Goal: Task Accomplishment & Management: Complete application form

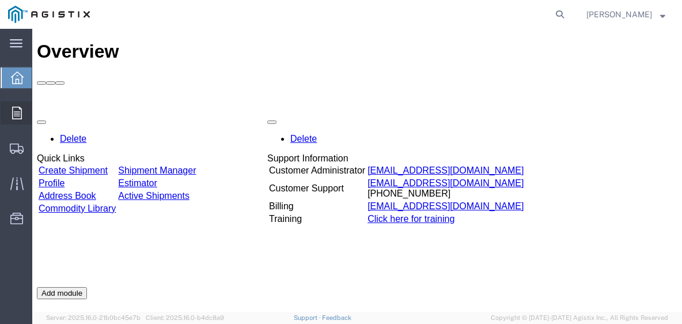
click at [40, 106] on span "Orders" at bounding box center [36, 112] width 8 height 23
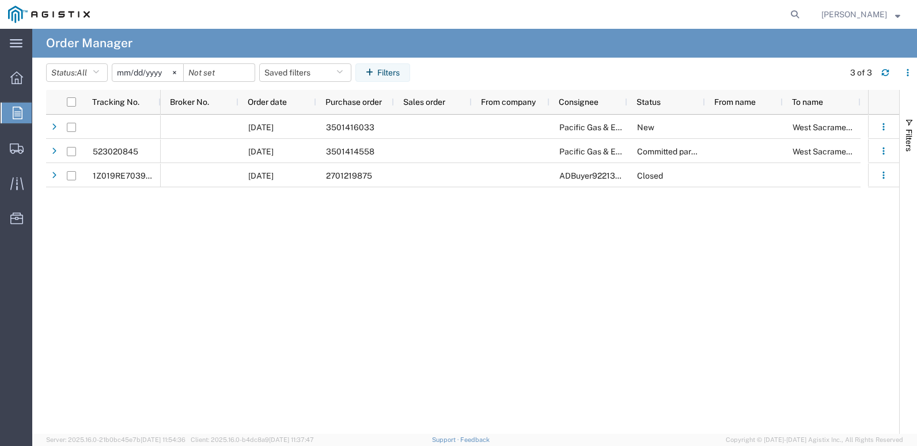
click at [128, 71] on input "[DATE]" at bounding box center [147, 72] width 71 height 17
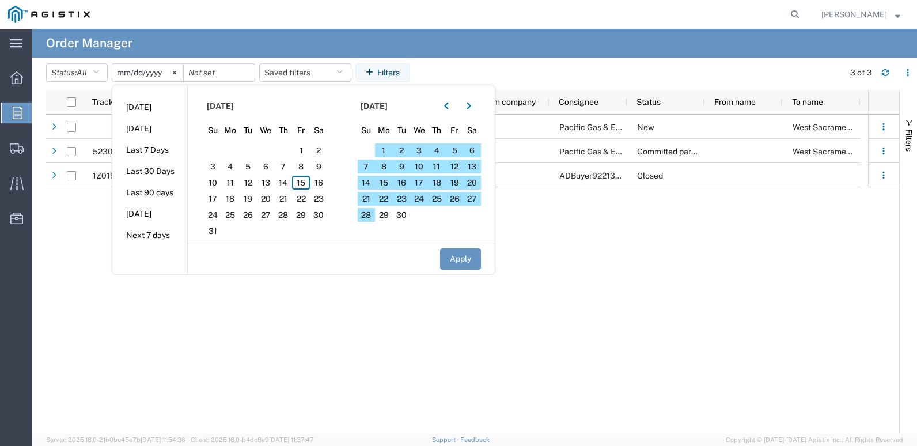
drag, startPoint x: 386, startPoint y: 214, endPoint x: 396, endPoint y: 224, distance: 13.8
click at [386, 217] on span "29" at bounding box center [384, 215] width 18 height 14
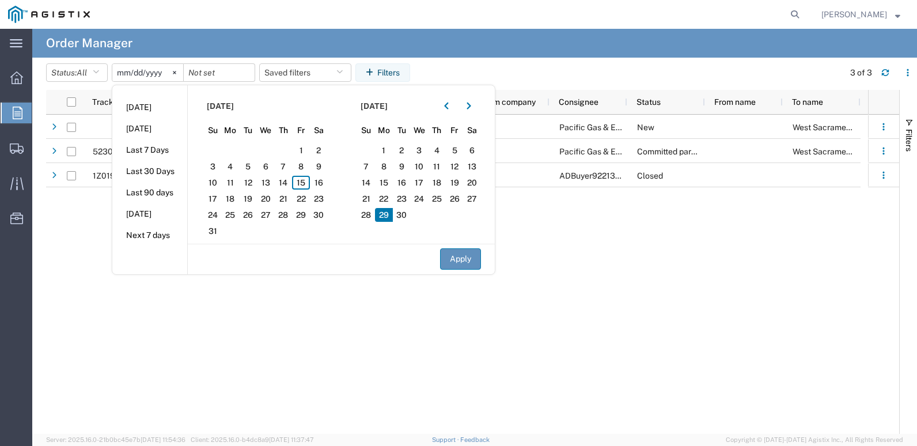
click at [458, 263] on button "Apply" at bounding box center [460, 258] width 41 height 21
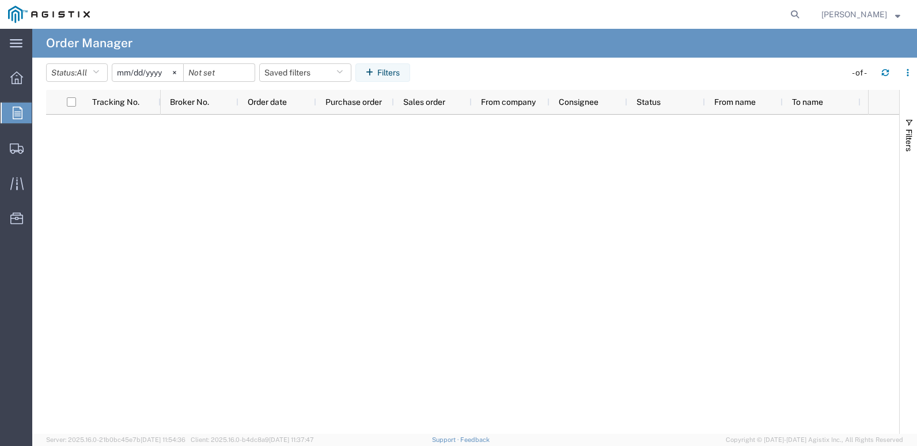
click at [130, 73] on input "[DATE]" at bounding box center [147, 72] width 71 height 17
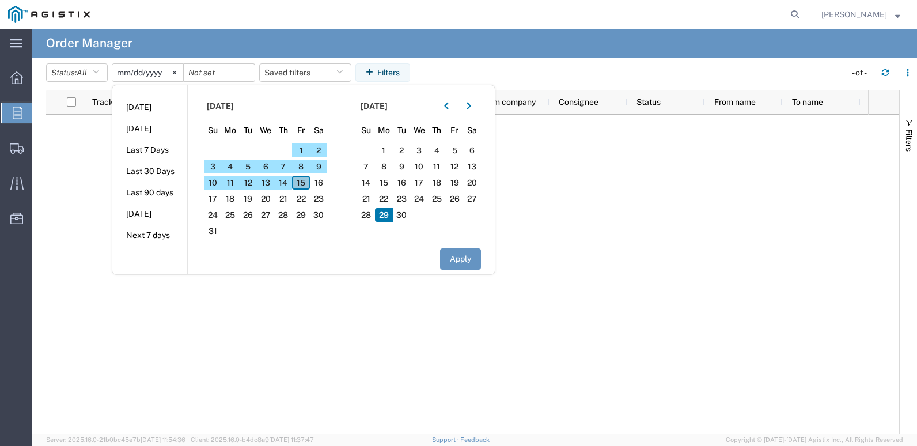
click at [305, 184] on span "15" at bounding box center [301, 183] width 18 height 14
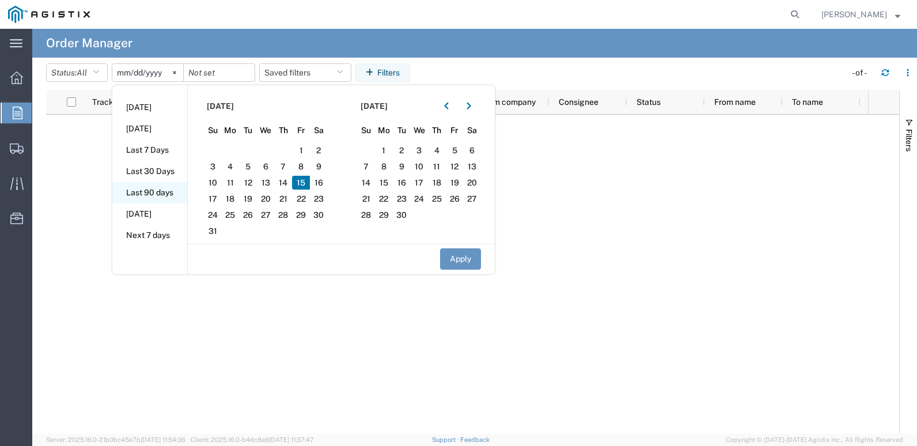
click at [166, 193] on li "Last 90 days" at bounding box center [149, 192] width 75 height 21
type input "[DATE]"
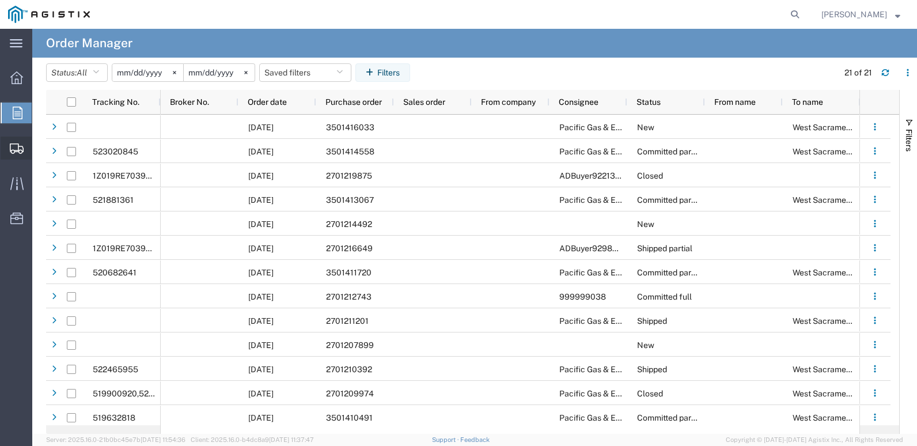
click at [0, 0] on span "Create Shipment" at bounding box center [0, 0] width 0 height 0
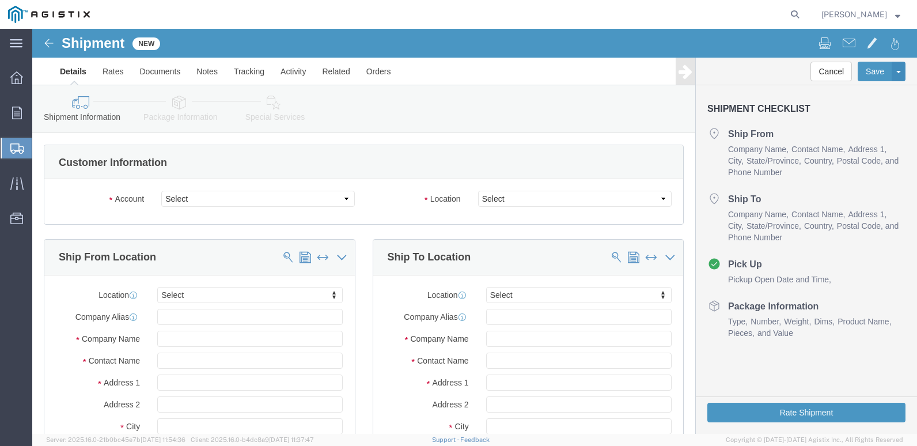
select select
click select "Select Cenveo Corporation PG&E"
select select "9596"
click select "Select Cenveo Corporation PG&E"
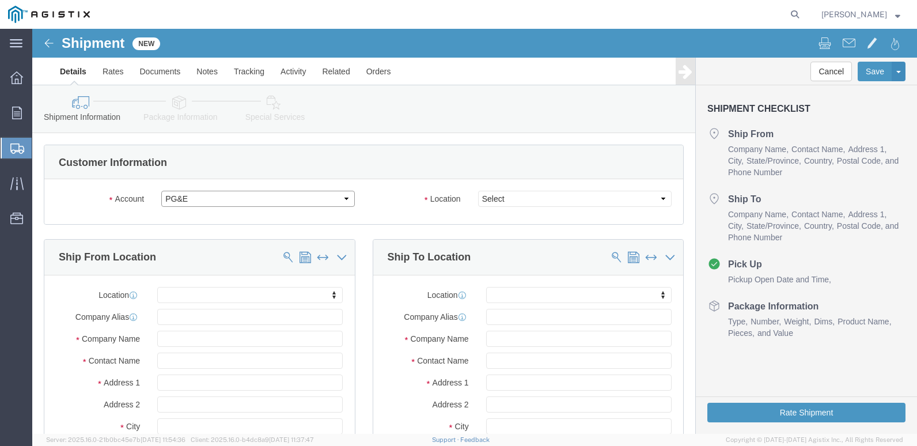
select select
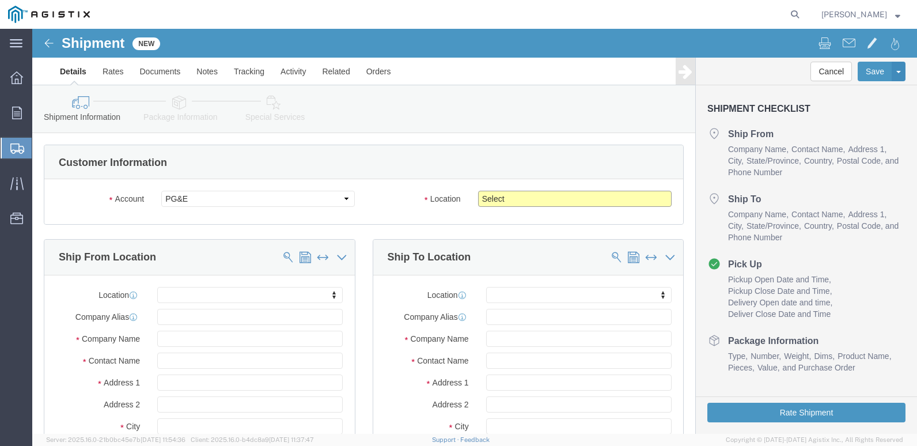
click select "Select All Others [GEOGRAPHIC_DATA] [GEOGRAPHIC_DATA] [GEOGRAPHIC_DATA] [GEOGRA…"
select select "23082"
click select "Select All Others [GEOGRAPHIC_DATA] [GEOGRAPHIC_DATA] [GEOGRAPHIC_DATA] [GEOGRA…"
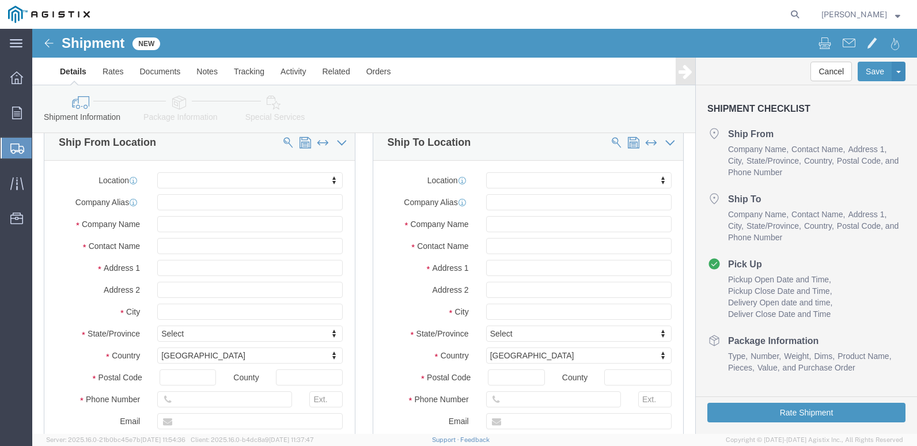
scroll to position [115, 0]
click input "text"
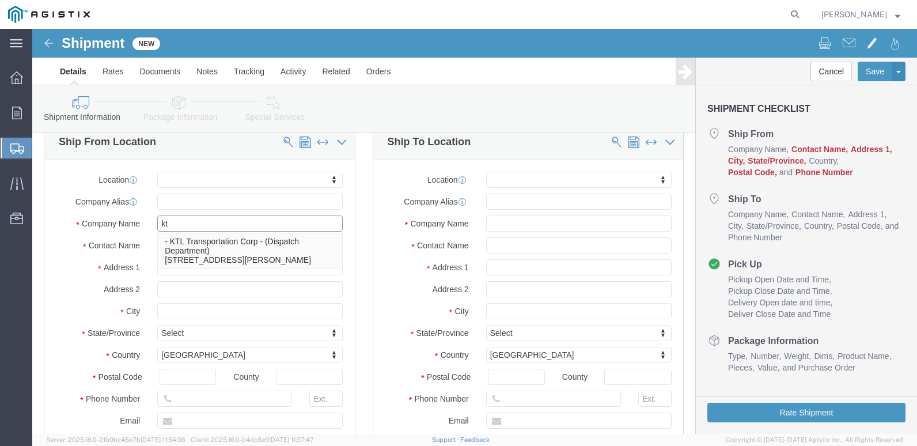
type input "ktl"
click p "- KTL Transportation Corp - (Dispatch Department) [STREET_ADDRESS][PERSON_NAME]"
select select "CA"
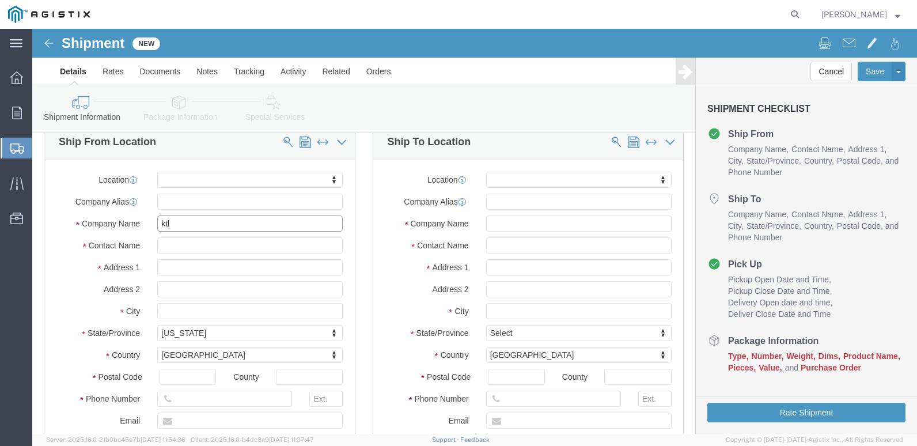
type input "KTL Transportation Corp"
click input "text"
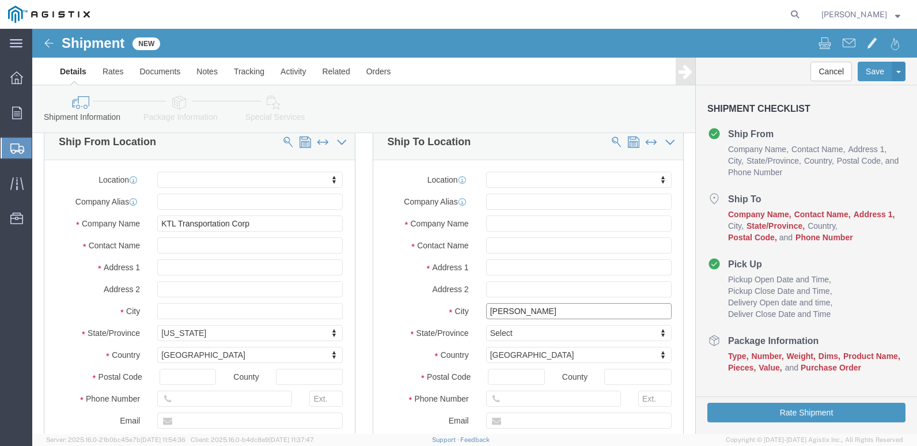
type input "west"
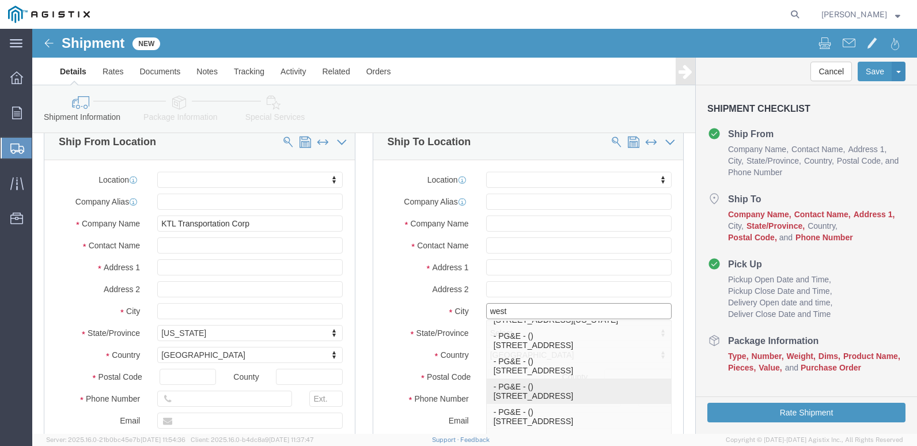
scroll to position [221, 0]
click p "- PG&E - () [STREET_ADDRESS]"
select select "CA"
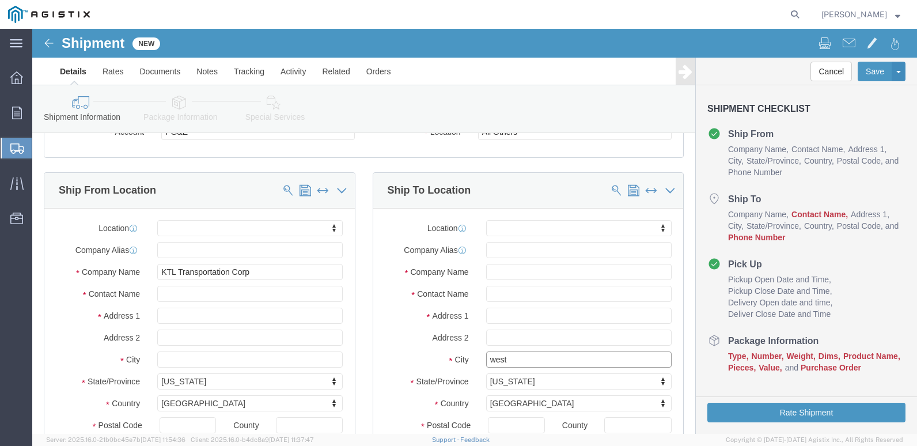
scroll to position [0, 0]
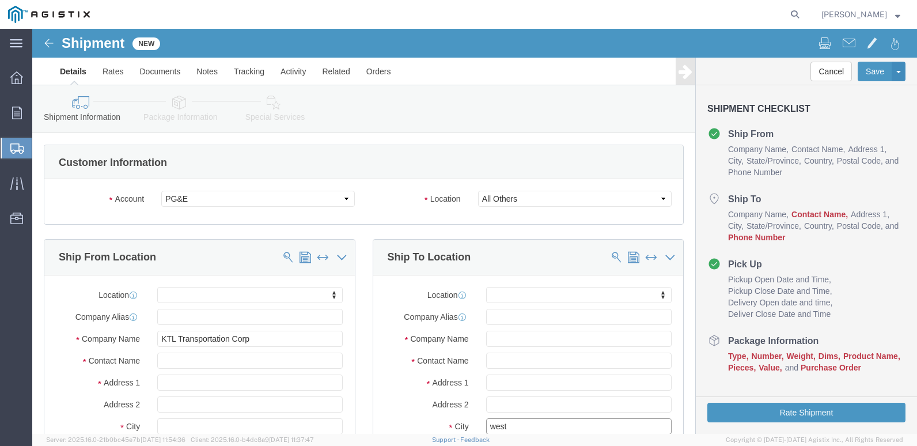
type input "[GEOGRAPHIC_DATA]"
click input "text"
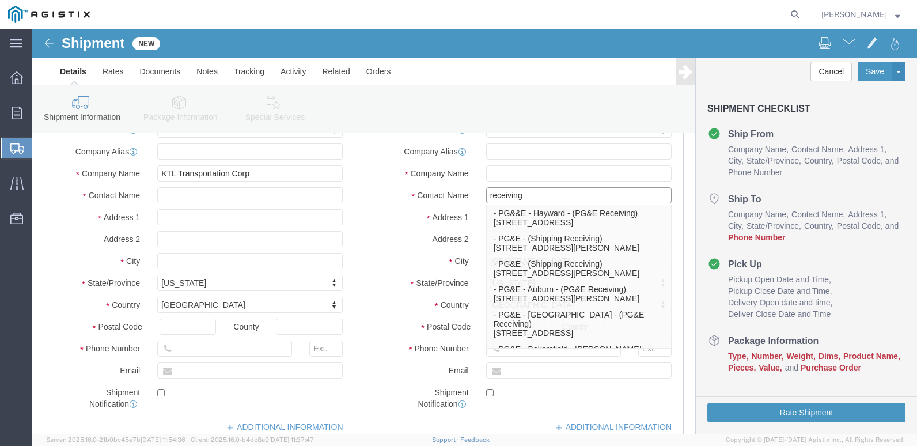
scroll to position [173, 0]
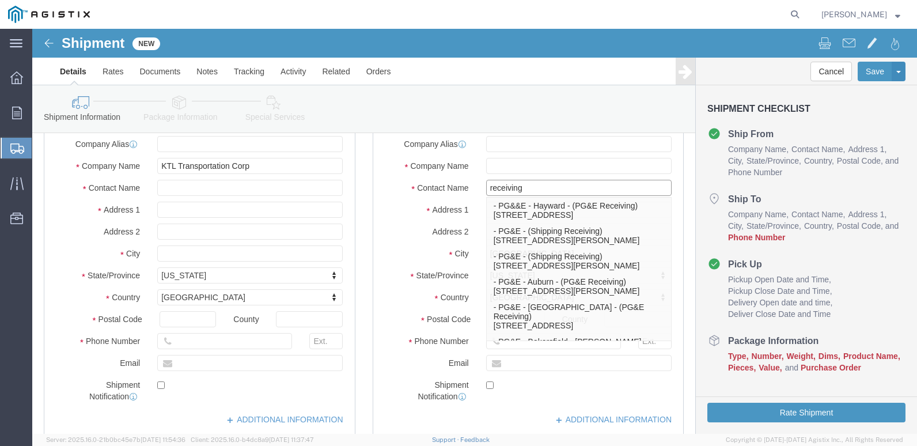
type input "receiving"
drag, startPoint x: 647, startPoint y: 344, endPoint x: 669, endPoint y: 365, distance: 29.8
click div "Ship To Location Location My Profile Location (OBSOLETE) [GEOGRAPHIC_DATA] SC -…"
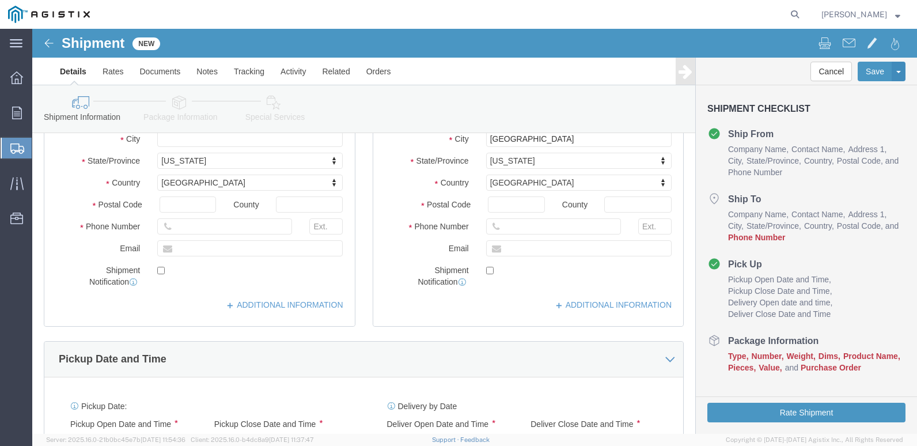
scroll to position [288, 0]
click input "text"
click at [166, 9] on div at bounding box center [451, 14] width 707 height 29
drag, startPoint x: 488, startPoint y: 199, endPoint x: 516, endPoint y: 195, distance: 28.6
click input "text"
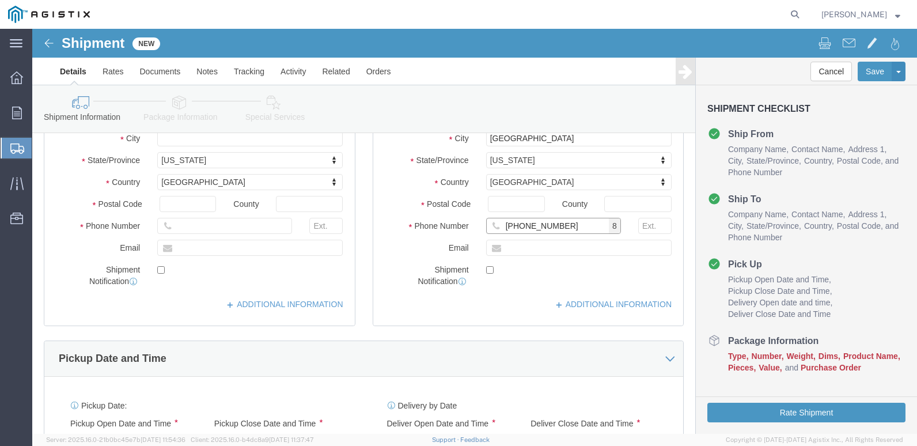
type input "[PHONE_NUMBER]"
click input "text"
type input "[PERSON_NAME][EMAIL_ADDRESS][PERSON_NAME][DOMAIN_NAME]"
click label
click input "checkbox"
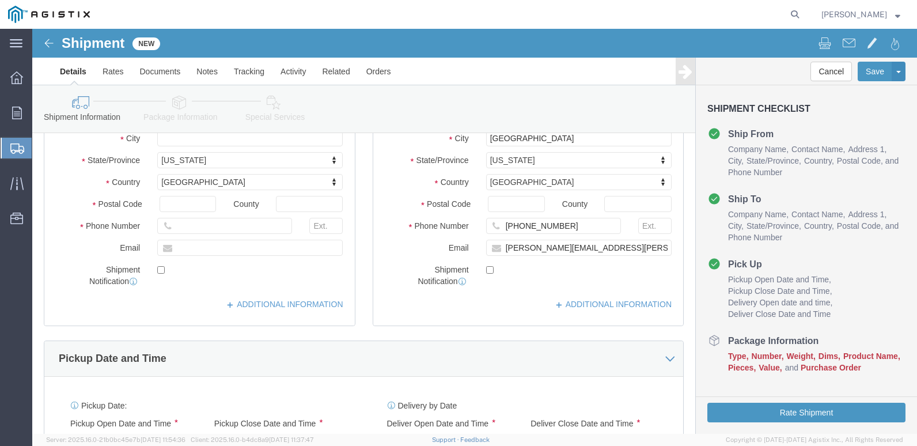
click label
click input "checkbox"
checkbox input "true"
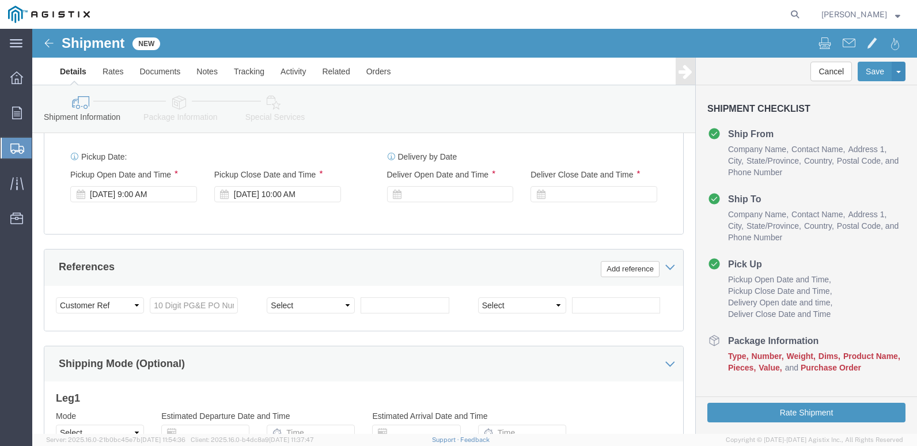
scroll to position [518, 0]
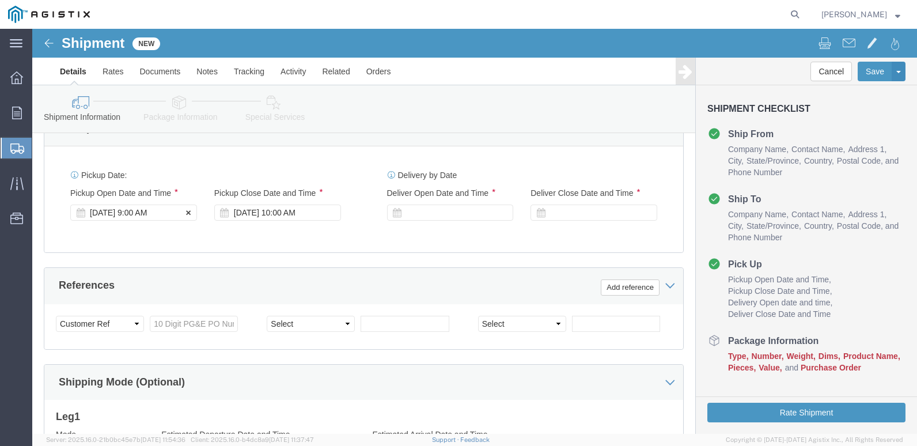
click div "[DATE] 9:00 AM"
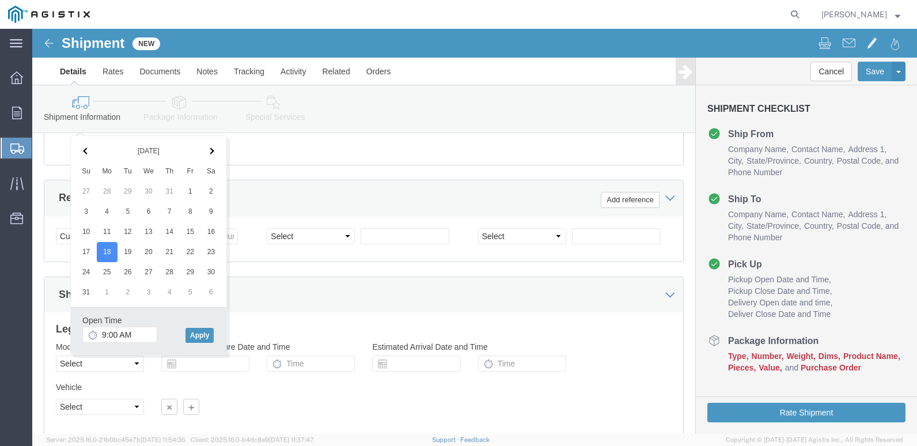
scroll to position [634, 0]
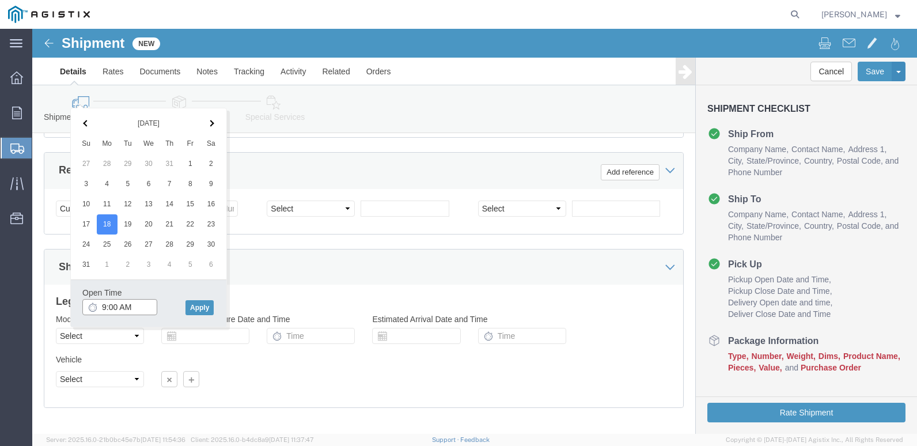
click input "9:00 AM"
type input "8:00 AM"
click button "Apply"
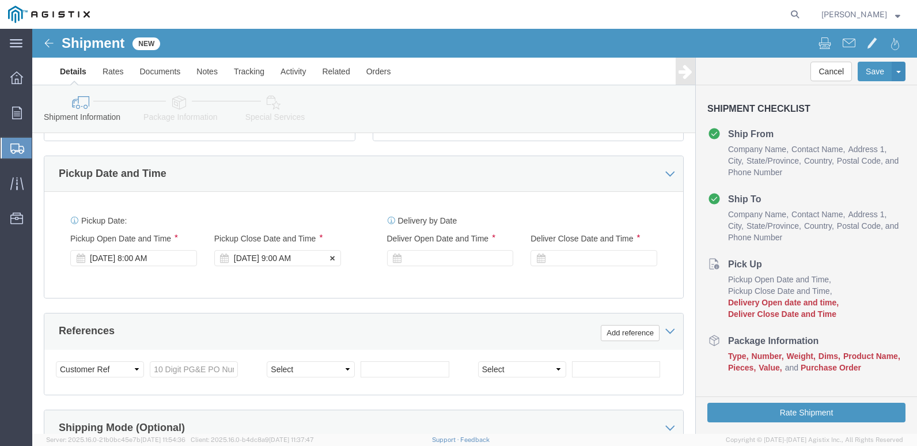
scroll to position [461, 0]
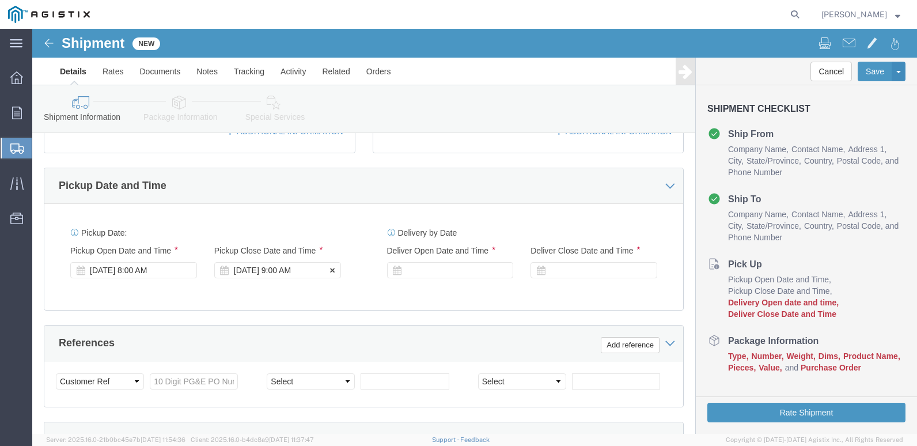
click div "[DATE] 9:00 AM"
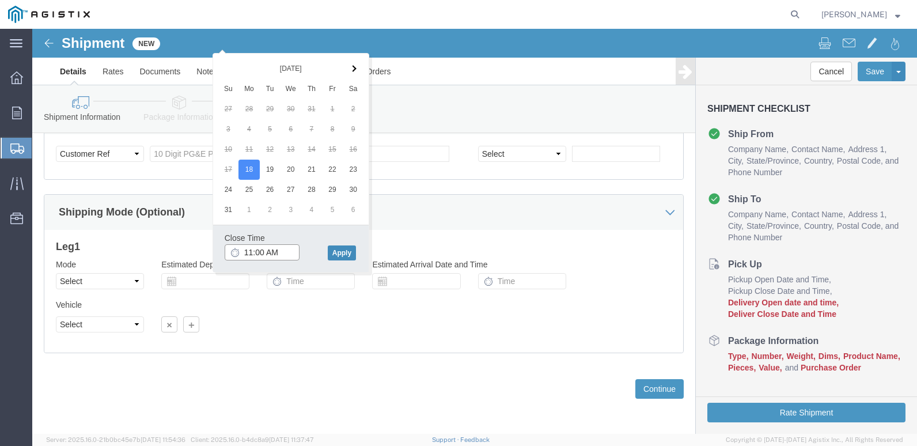
type input "11:00 AM"
click button "Apply"
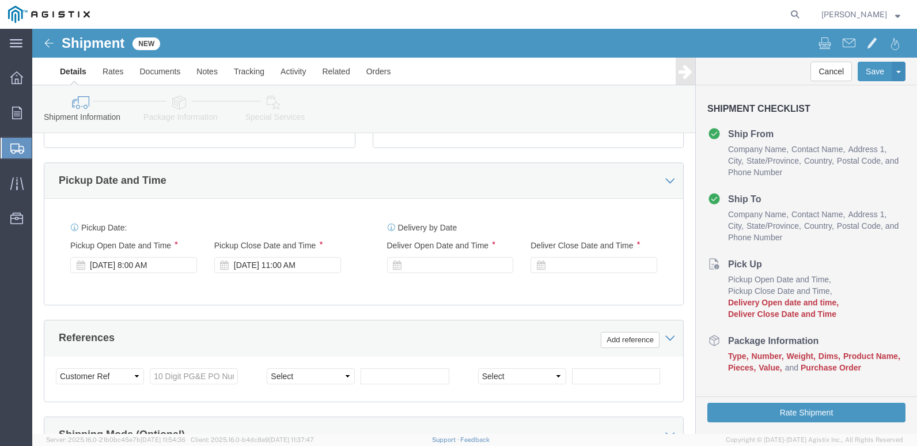
scroll to position [458, 0]
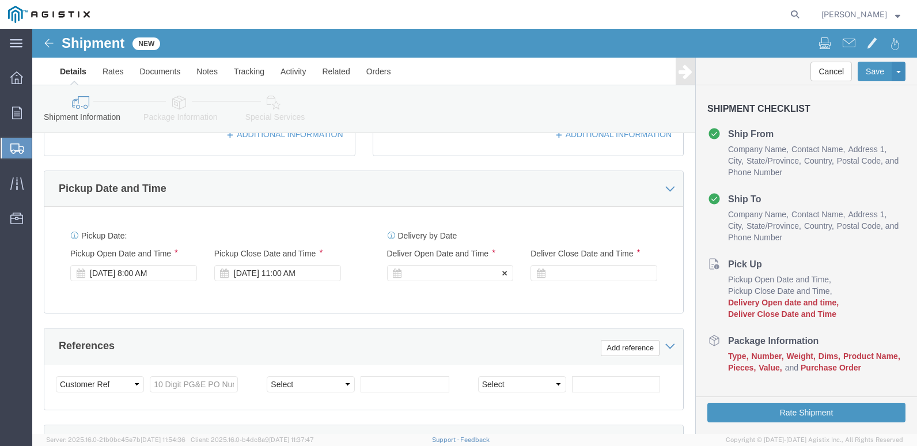
click div
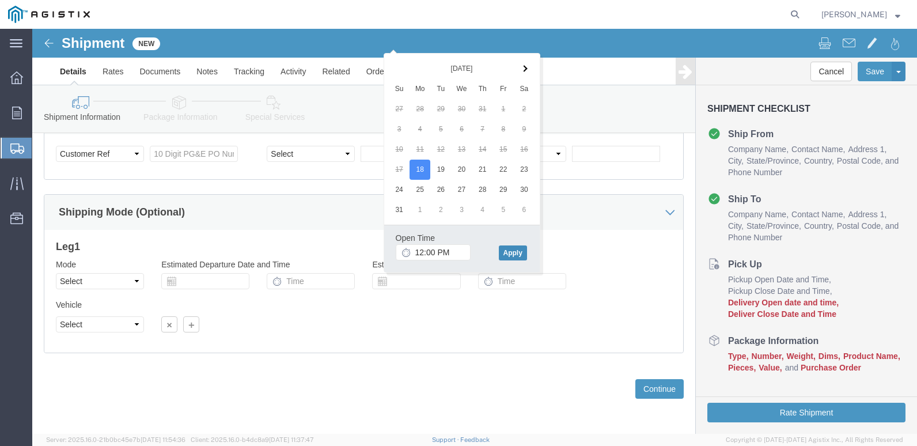
click button "Apply"
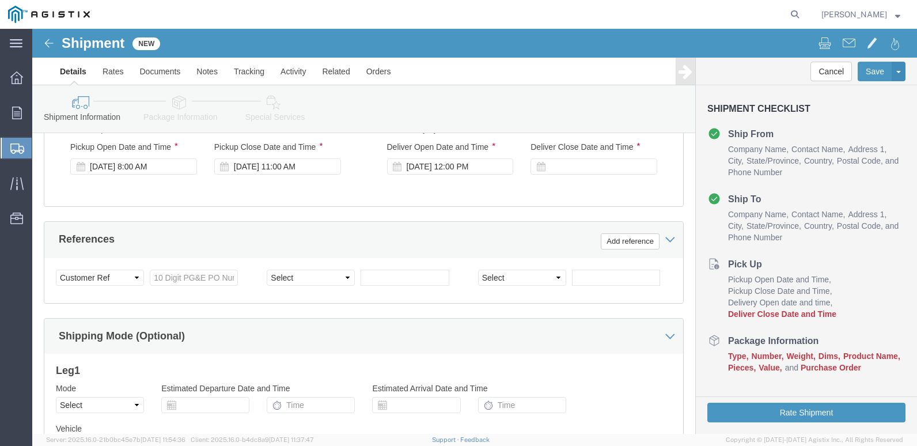
scroll to position [515, 0]
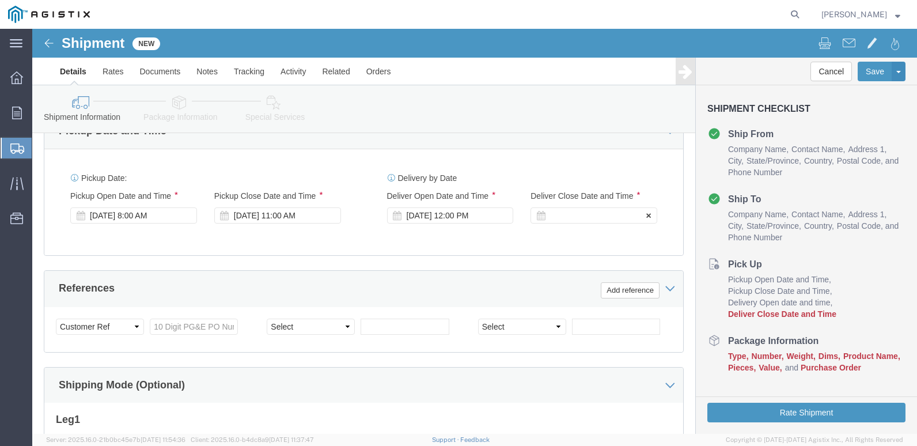
click div
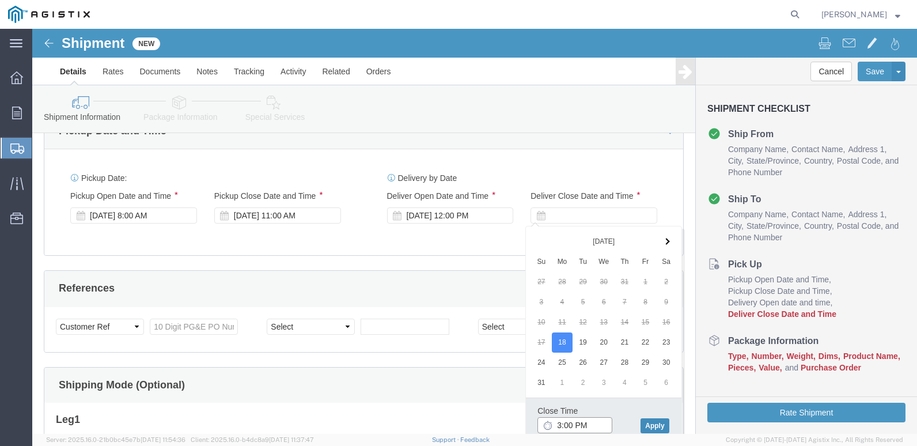
type input "3:00 PM"
click button "Apply"
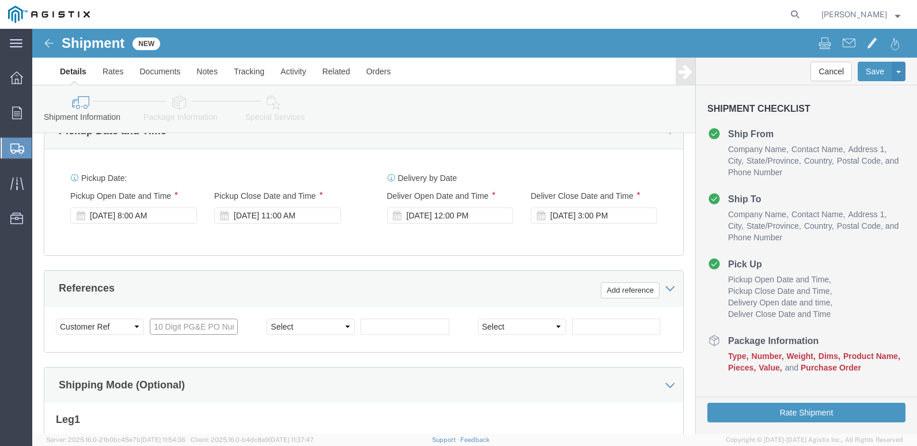
click input "text"
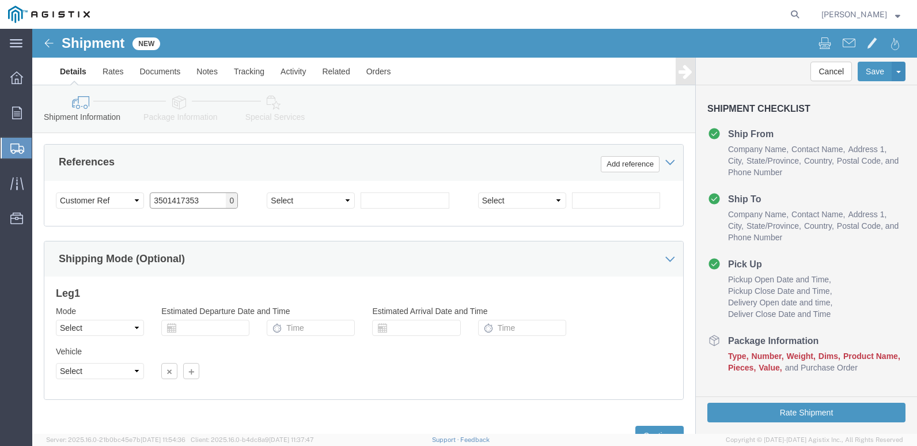
scroll to position [688, 0]
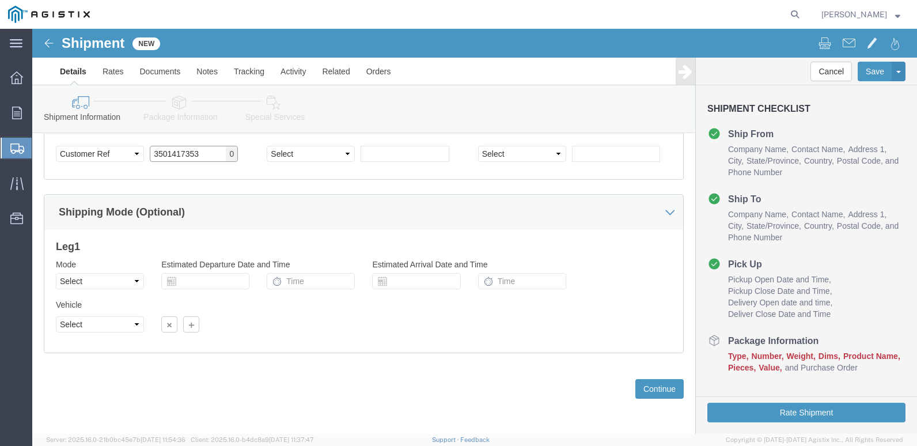
type input "3501417353"
click select "Select Air Less than Truckload Multi-Leg Ocean Freight Rail Small Parcel Truckl…"
select select "TL"
click select "Select Air Less than Truckload Multi-Leg Ocean Freight Rail Small Parcel Truckl…"
click select "Select 1-Ton (PSS) 10 Wheel 10 Yard Dump Truck 20 Yard Dump Truck Bobtail Botto…"
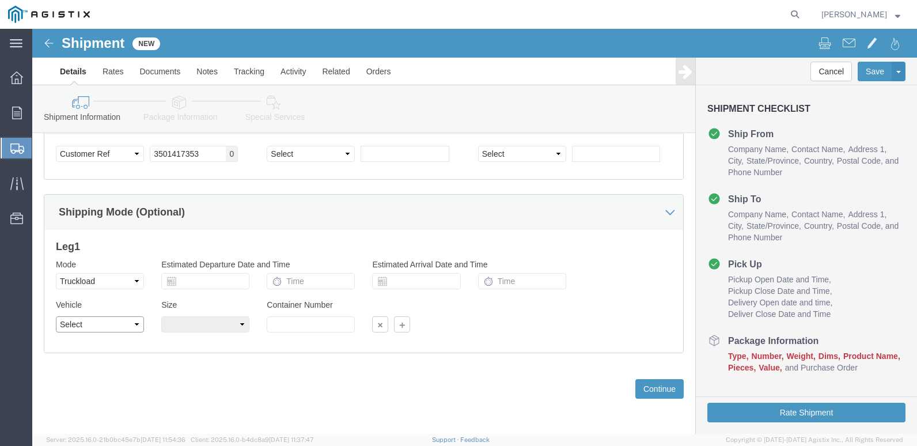
select select "COTR"
click select "Select 1-Ton (PSS) 10 Wheel 10 Yard Dump Truck 20 Yard Dump Truck Bobtail Botto…"
click select "Select 40 Feet 20 Feet 45 Feet 35 Feet 28 Feet 53 Feet 48 Feet"
select select "53FT"
click select "Select 40 Feet 20 Feet 45 Feet 35 Feet 28 Feet 53 Feet 48 Feet"
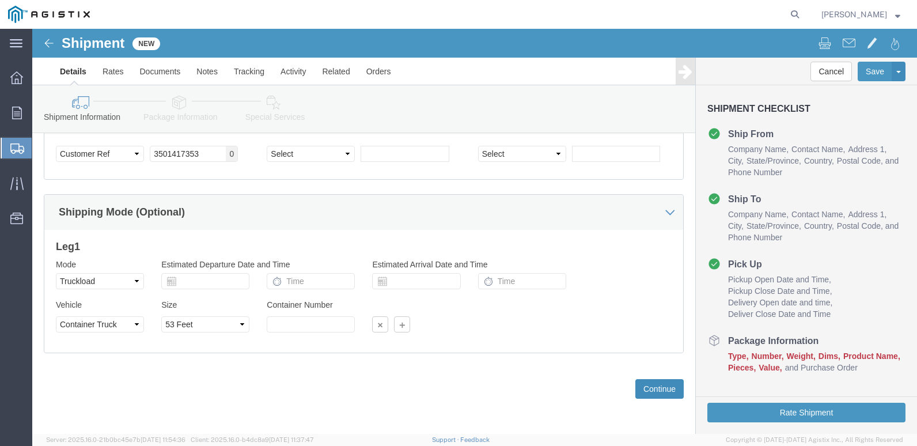
click button "Continue"
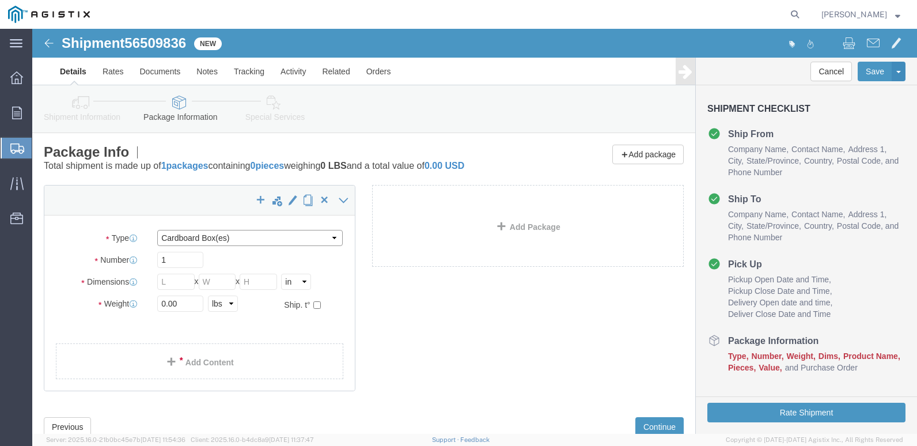
click select "Select Bulk Bundle(s) Cardboard Box(es) Carton(s) Crate(s) Drum(s) (Fiberboard)…"
select select "ROLL"
click select "Select Bulk Bundle(s) Cardboard Box(es) Carton(s) Crate(s) Drum(s) (Fiberboard)…"
click link "Add Content"
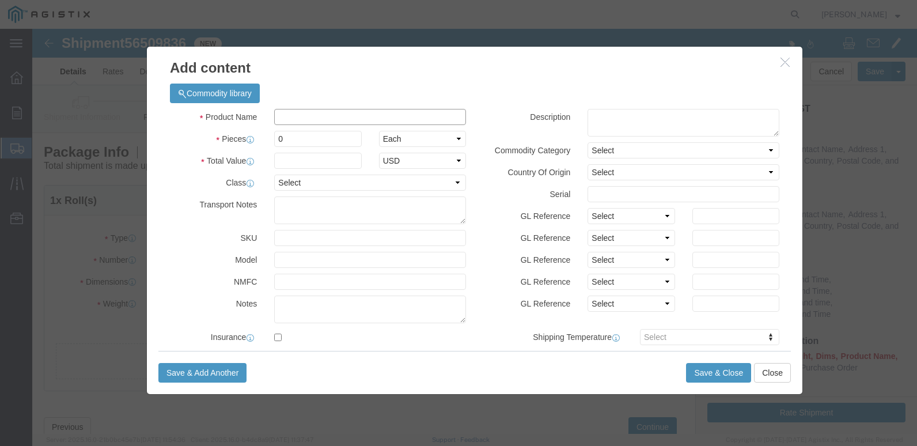
click input "text"
type input "17" -50LB DRM OFFSET"
type input "3501416033"
paste textarea "17" -50LB DRM OFFSET"
type textarea "17" -50LB DRM OFFSET"
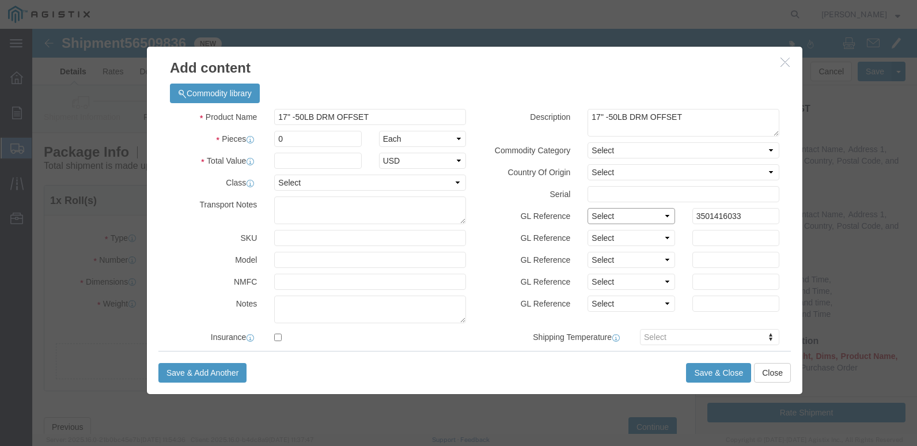
click select "Select Account Type Activity ID Airline Appointment Number ASN Batch Number Bil…"
select select "PO"
click select "Select Account Type Activity ID Airline Appointment Number ASN Batch Number Bil…"
click input "3501416033"
type input "3501417353"
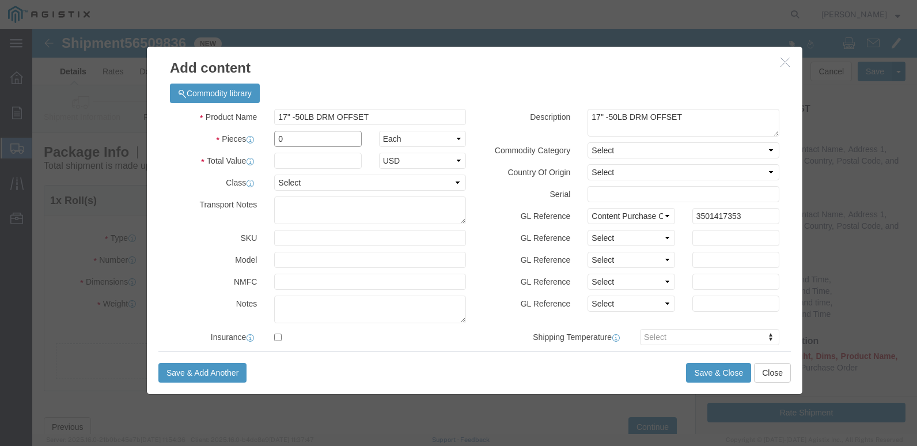
click input "0"
type input "2055081"
click input "text"
type input "1.00"
click select "Select 50 55 60 65 70 85 92.5 100 125 175 250 300 400"
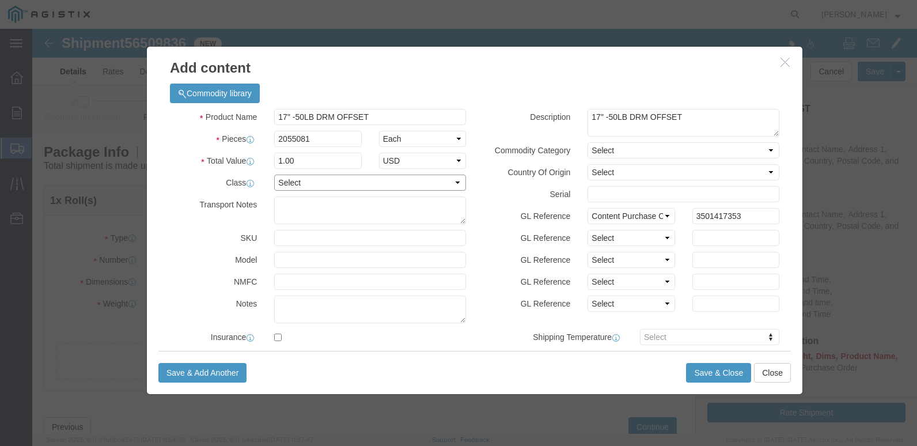
select select "55"
click select "Select 50 55 60 65 70 85 92.5 100 125 175 250 300 400"
click button "Save & Close"
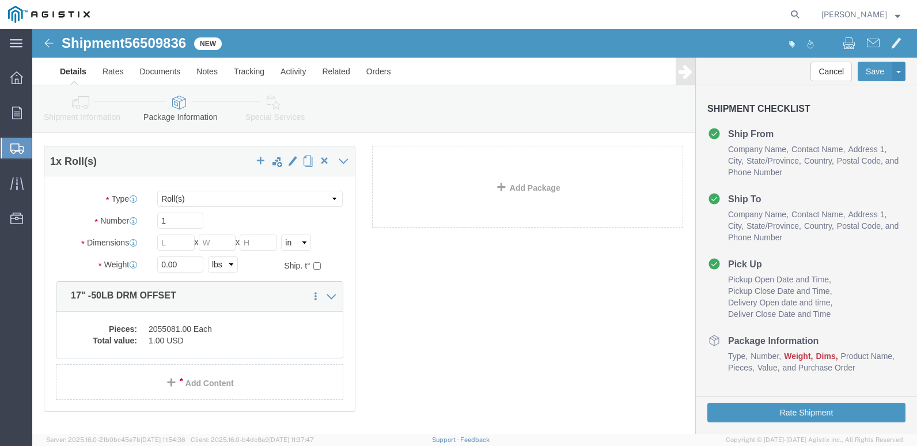
scroll to position [58, 0]
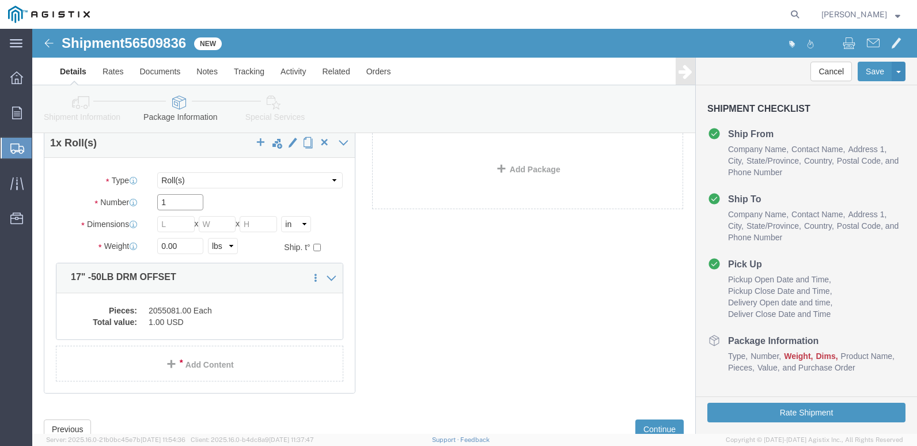
click input "1"
type input "40"
drag, startPoint x: 137, startPoint y: 209, endPoint x: 239, endPoint y: 233, distance: 105.5
click input "text"
type input "48"
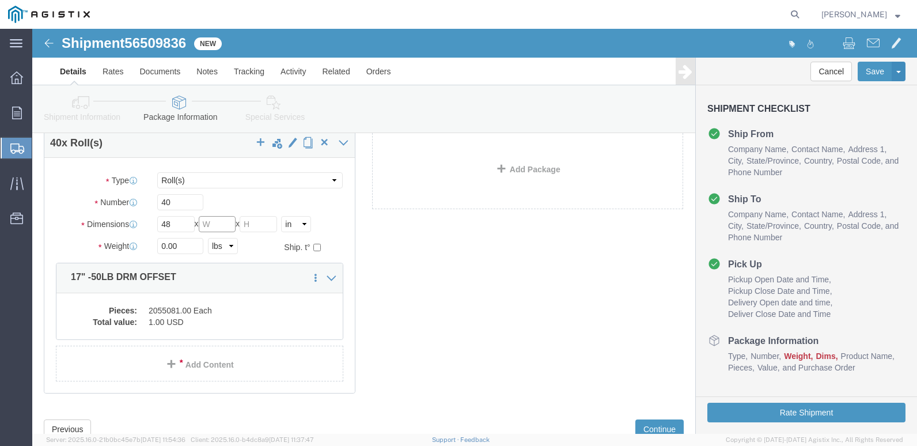
click input "text"
type input "40"
click input "text"
type input "52"
click input "0.00"
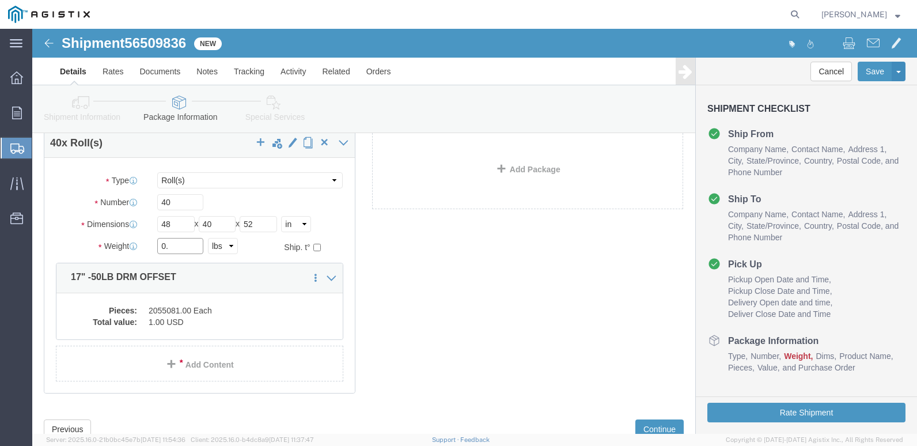
type input "0"
type input "40444"
click div "40 x Roll(s) Package Type Select Bulk Bundle(s) Cardboard Box(es) Carton(s) Cra…"
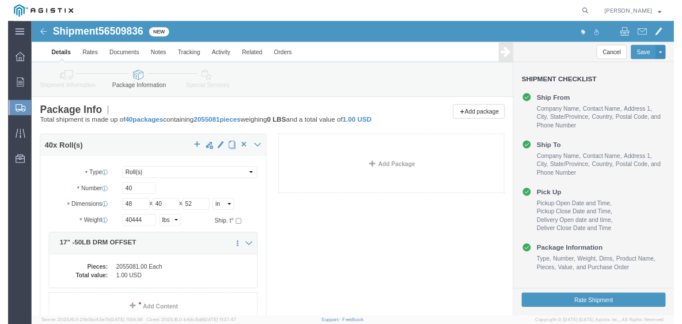
scroll to position [0, 0]
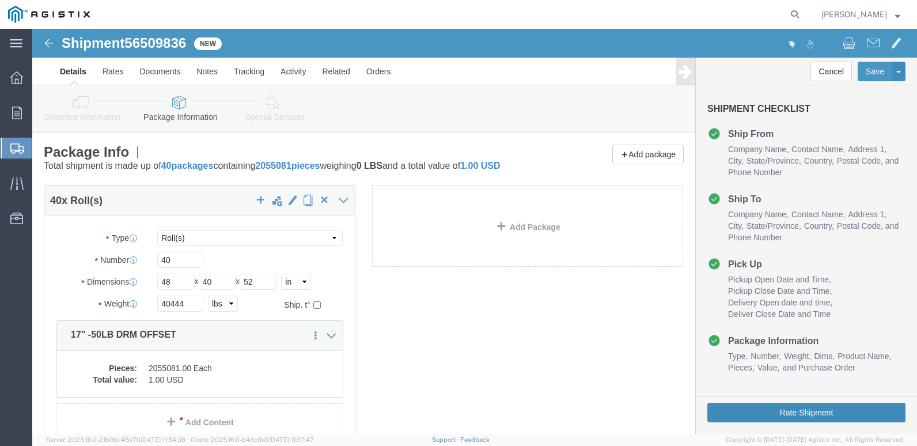
click button "Rate Shipment"
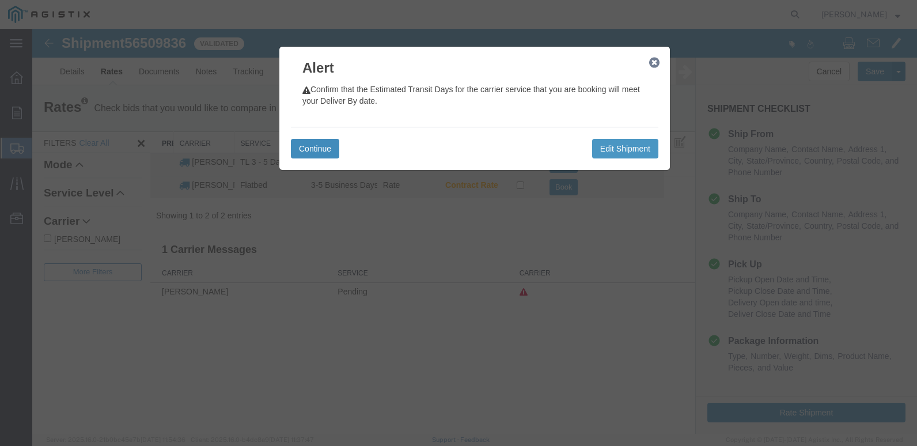
click at [310, 145] on button "Continue" at bounding box center [315, 149] width 48 height 20
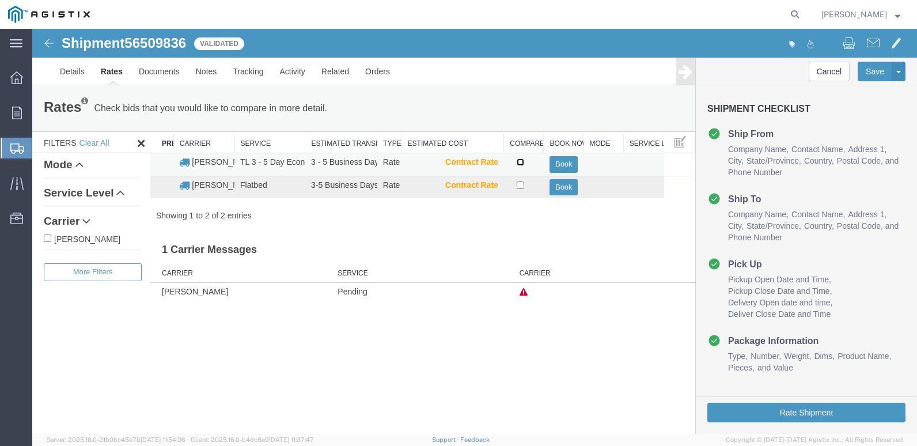
click at [520, 164] on input "checkbox" at bounding box center [520, 161] width 7 height 7
checkbox input "true"
click at [566, 160] on button "Book" at bounding box center [563, 164] width 28 height 17
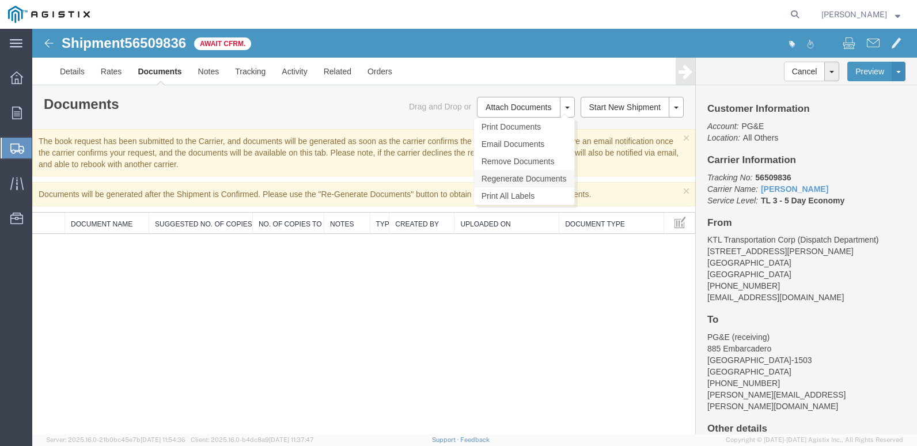
click at [532, 181] on link "Regenerate Documents" at bounding box center [524, 178] width 100 height 17
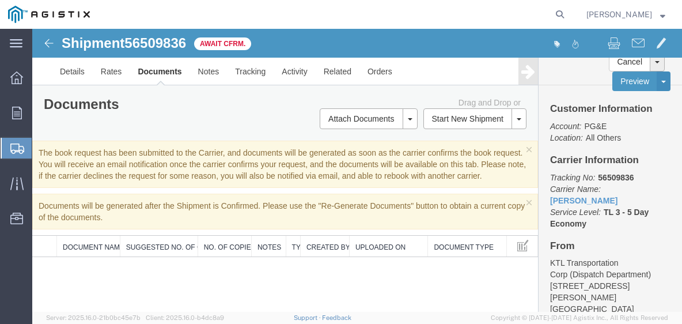
click at [24, 319] on div "main_menu Created with Sketch. Collapse Menu Overview Orders Shipments Shipment…" at bounding box center [16, 176] width 32 height 295
click at [233, 317] on agx-app-version "Server: 2025.16.0-21b0bc45e7b [DATE] 11:54:36 Client: 2025.16.0-b4dc8a9 [DATE] …" at bounding box center [357, 318] width 650 height 12
click at [112, 318] on span "Server: 2025.16.0-21b0bc45e7b [DATE] 11:54:36" at bounding box center [93, 317] width 94 height 7
